Goal: Task Accomplishment & Management: Manage account settings

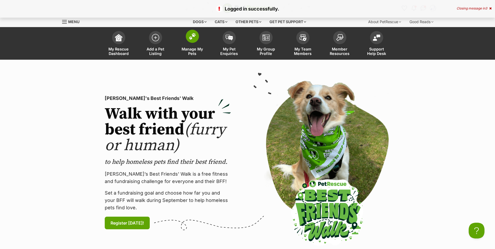
click at [195, 36] on img at bounding box center [192, 36] width 7 height 7
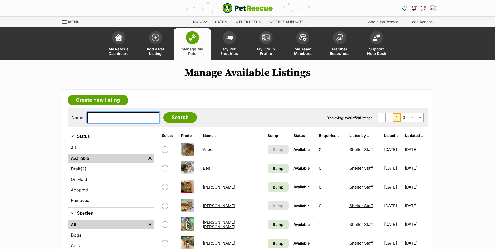
click at [113, 123] on input "text" at bounding box center [123, 117] width 72 height 11
type input "b"
type input "[PERSON_NAME]"
click at [164, 112] on input "Search" at bounding box center [180, 117] width 33 height 11
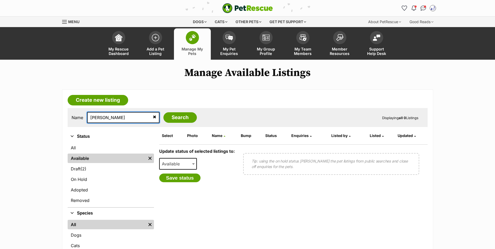
click at [126, 123] on input "[PERSON_NAME]" at bounding box center [123, 117] width 72 height 11
type input "[PERSON_NAME]"
click at [164, 112] on input "Search" at bounding box center [180, 117] width 33 height 11
click at [107, 123] on input "roseann" at bounding box center [123, 117] width 72 height 11
type input "r"
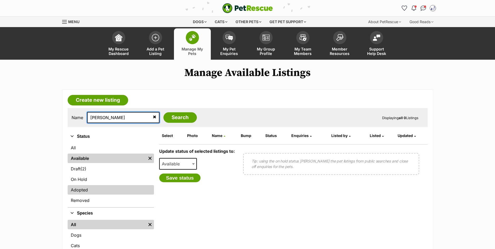
type input "roseanne"
click at [80, 195] on link "Adopted" at bounding box center [111, 189] width 86 height 9
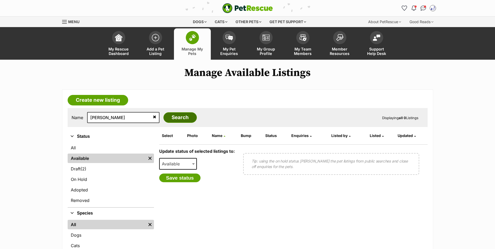
click at [172, 123] on input "Search" at bounding box center [180, 117] width 33 height 11
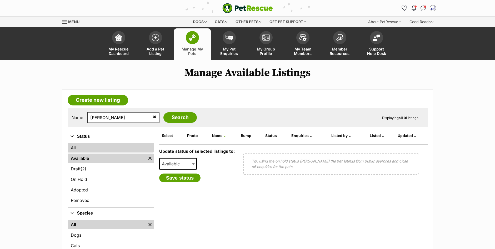
click at [74, 153] on link "All" at bounding box center [111, 147] width 86 height 9
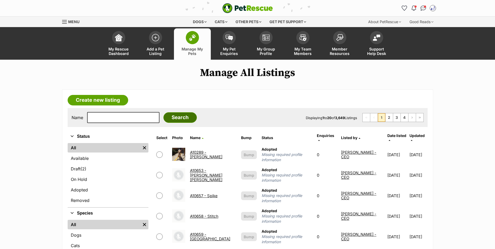
click at [166, 123] on input "Search" at bounding box center [180, 117] width 33 height 11
click at [99, 123] on input "text" at bounding box center [123, 117] width 72 height 11
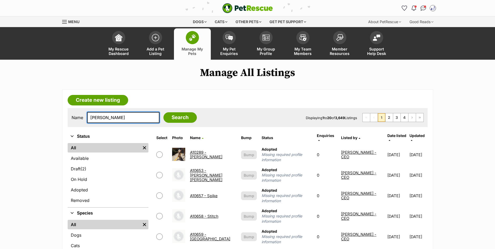
type input "[PERSON_NAME]"
click at [164, 112] on input "Search" at bounding box center [180, 117] width 33 height 11
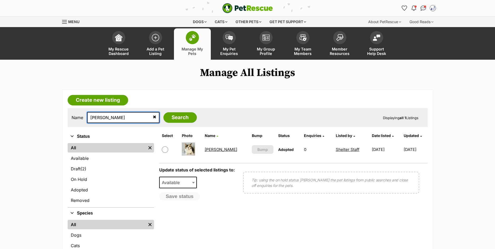
click at [120, 123] on input "[PERSON_NAME]" at bounding box center [123, 117] width 72 height 11
type input "r"
type input "[PERSON_NAME]"
click at [164, 112] on input "Search" at bounding box center [180, 117] width 33 height 11
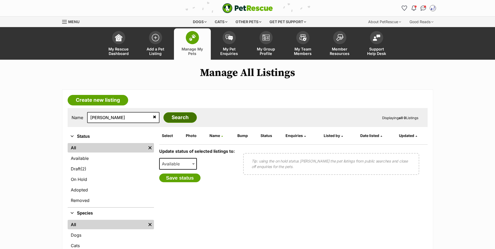
click at [173, 123] on input "Search" at bounding box center [180, 117] width 33 height 11
click at [111, 123] on input "[PERSON_NAME]" at bounding box center [123, 117] width 72 height 11
type input "l"
click at [75, 153] on link "All" at bounding box center [107, 147] width 78 height 9
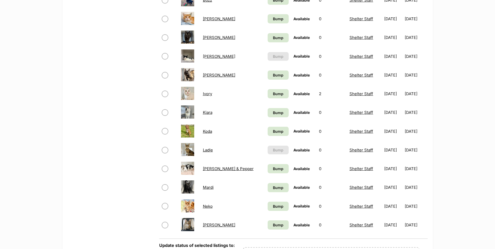
scroll to position [337, 0]
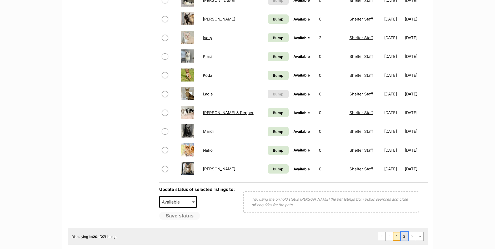
click at [405, 241] on link "2" at bounding box center [404, 236] width 7 height 8
